Goal: Entertainment & Leisure: Consume media (video, audio)

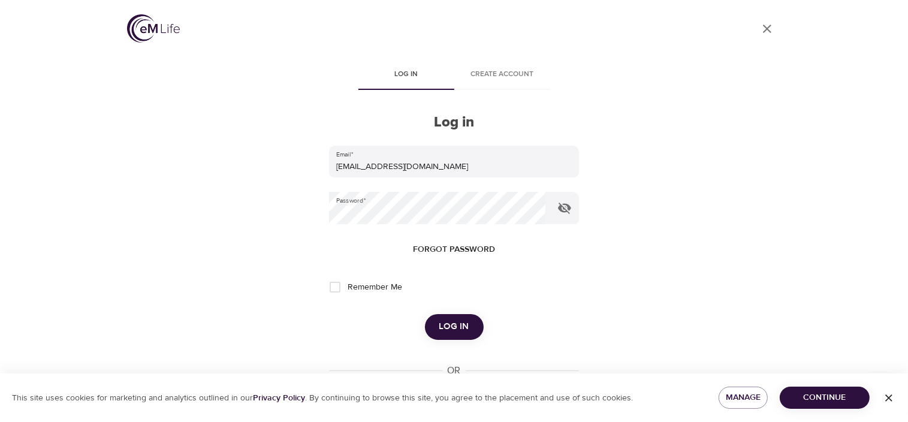
click at [454, 324] on span "Log in" at bounding box center [454, 327] width 30 height 16
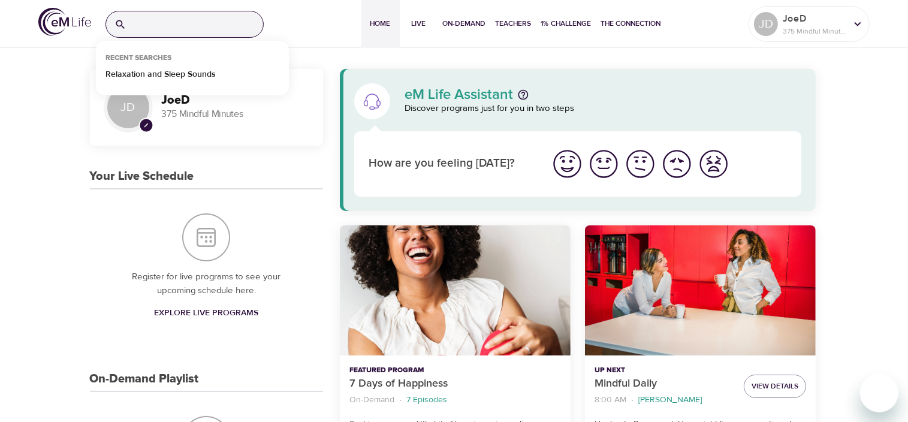
click at [137, 25] on input "search" at bounding box center [197, 24] width 132 height 26
click at [155, 77] on p "Relaxation and Sleep Sounds" at bounding box center [161, 76] width 110 height 17
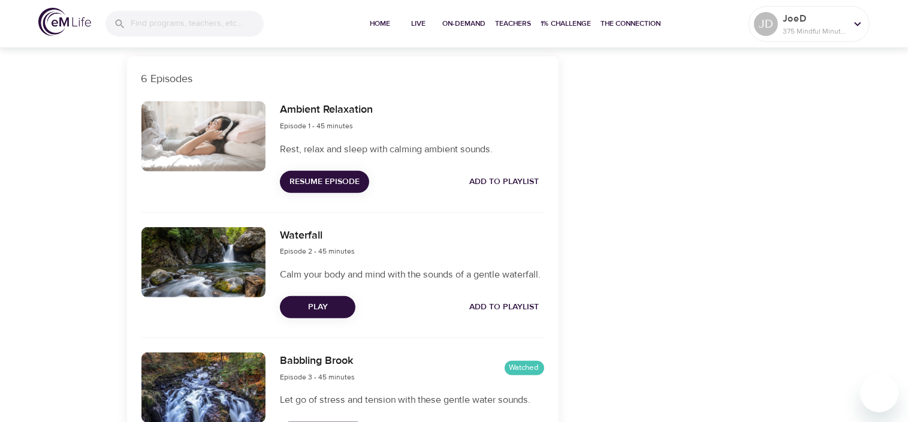
scroll to position [601, 0]
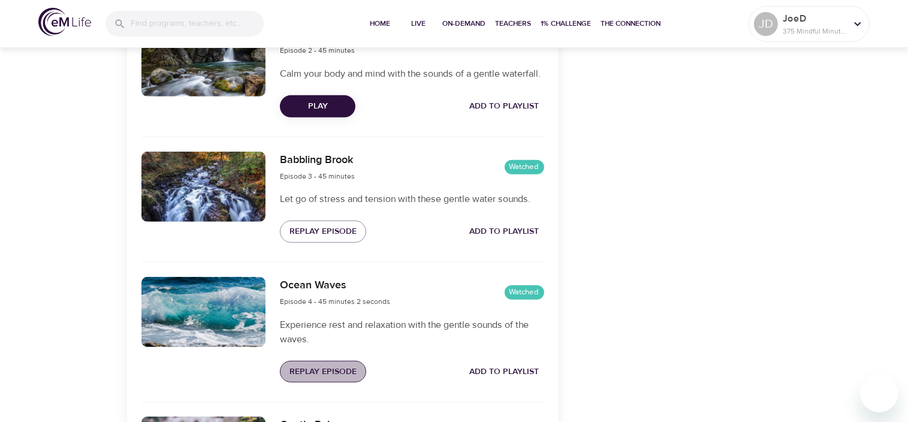
click at [310, 379] on span "Replay Episode" at bounding box center [323, 372] width 67 height 15
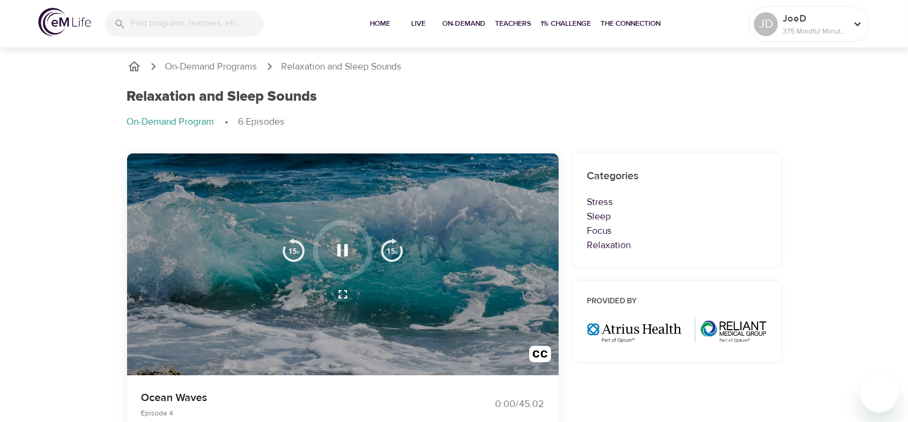
scroll to position [0, 0]
